Goal: Find specific page/section: Find specific page/section

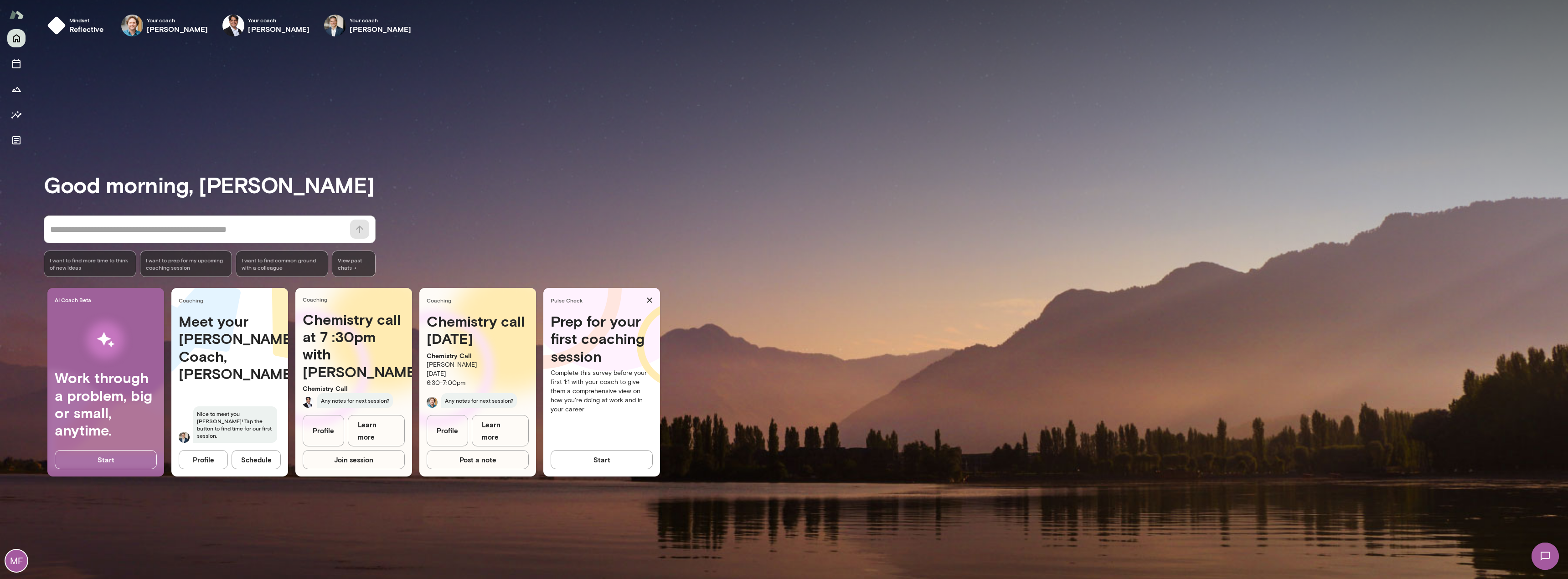
click at [342, 336] on h4 "Chemistry call at 7 :30pm with Raj" at bounding box center [354, 345] width 102 height 70
click at [318, 439] on link "Profile" at bounding box center [323, 431] width 41 height 32
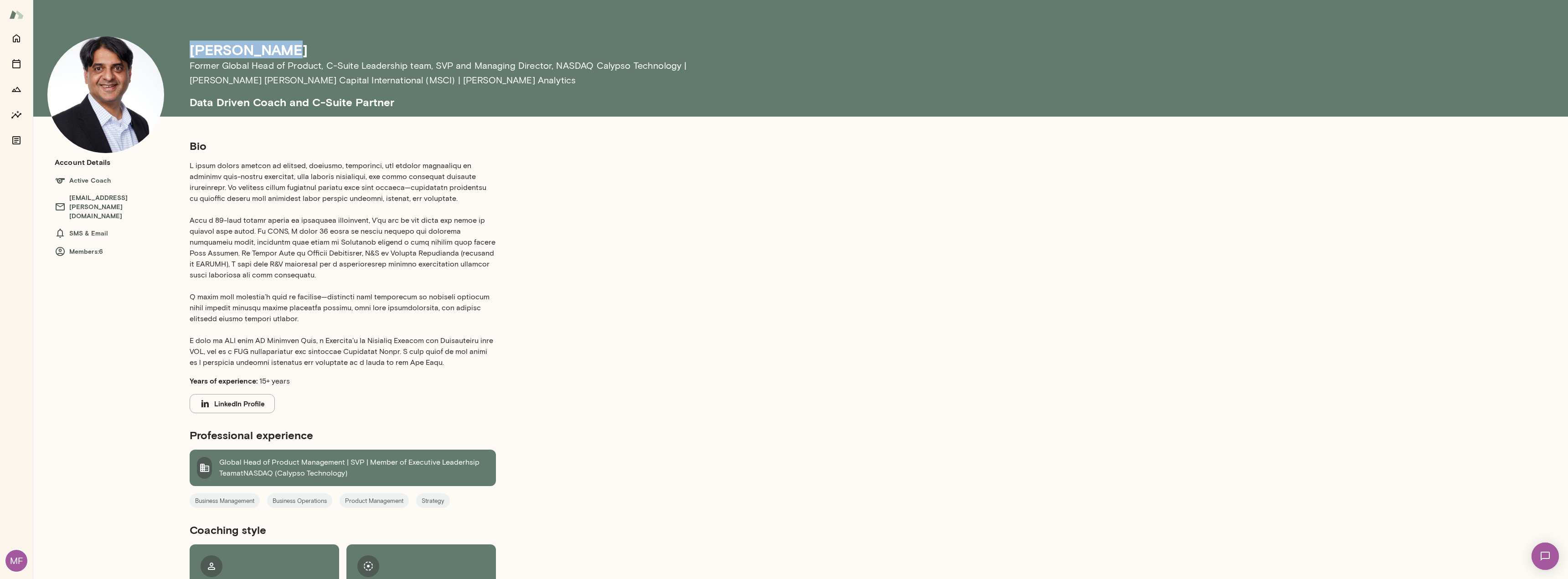
drag, startPoint x: 287, startPoint y: 50, endPoint x: 193, endPoint y: 50, distance: 94.0
click at [193, 50] on div "[PERSON_NAME]" at bounding box center [463, 49] width 547 height 17
copy h4 "[PERSON_NAME]"
